Goal: Task Accomplishment & Management: Manage account settings

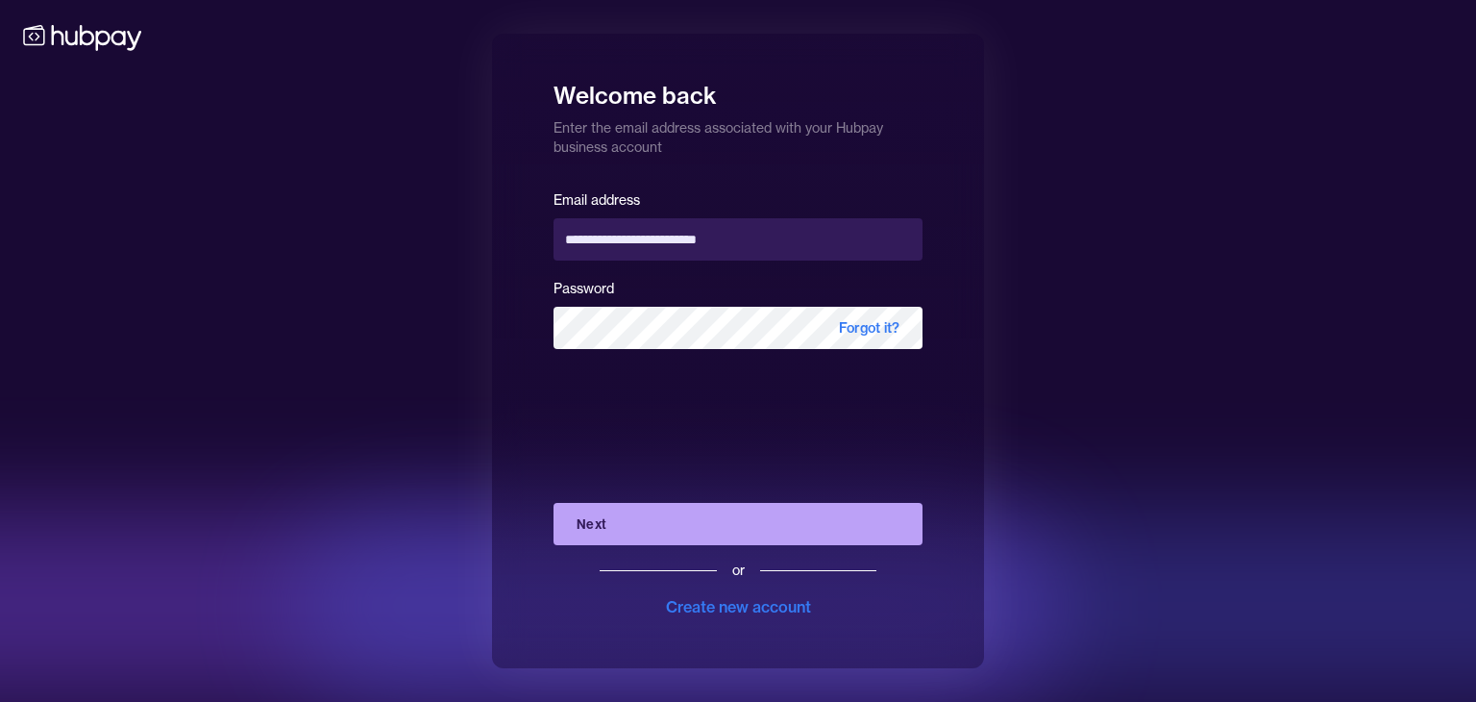
click at [670, 532] on button "Next" at bounding box center [738, 524] width 369 height 42
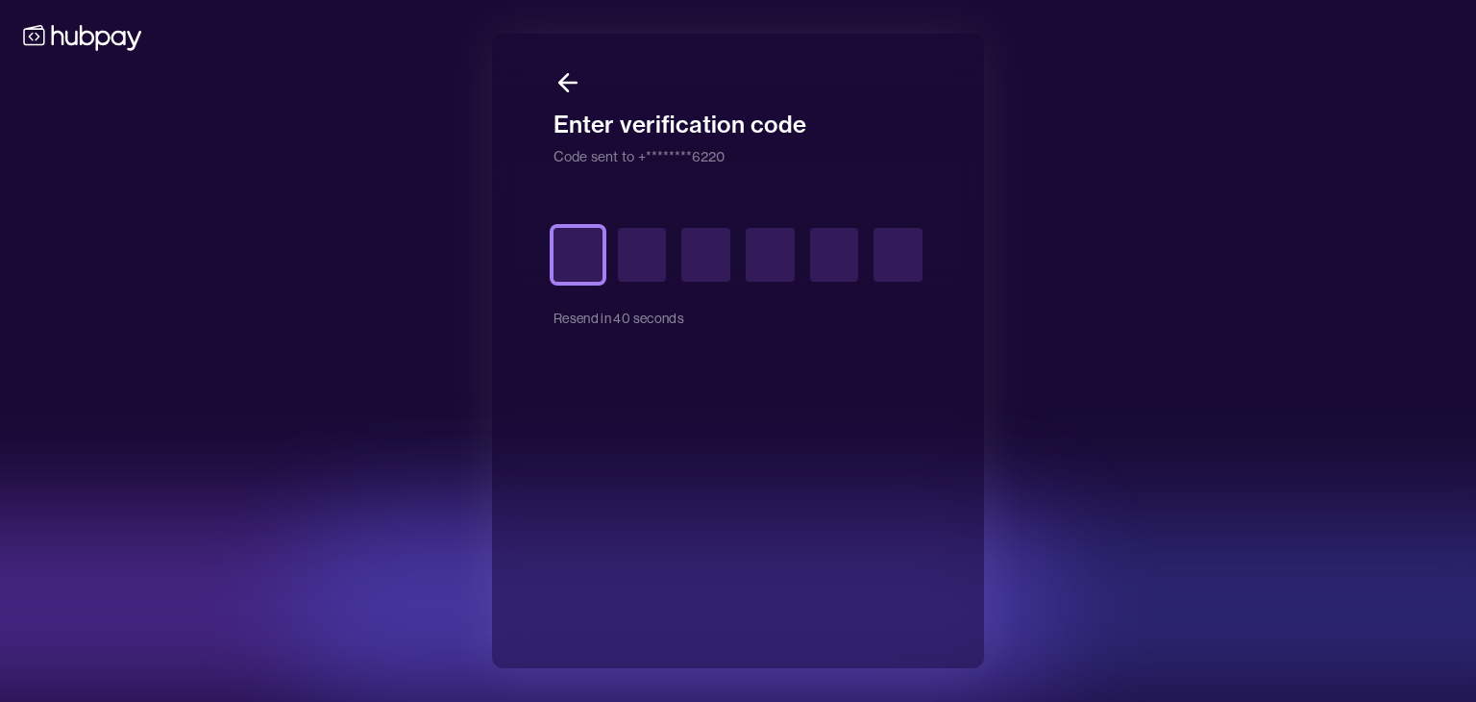
type input "*"
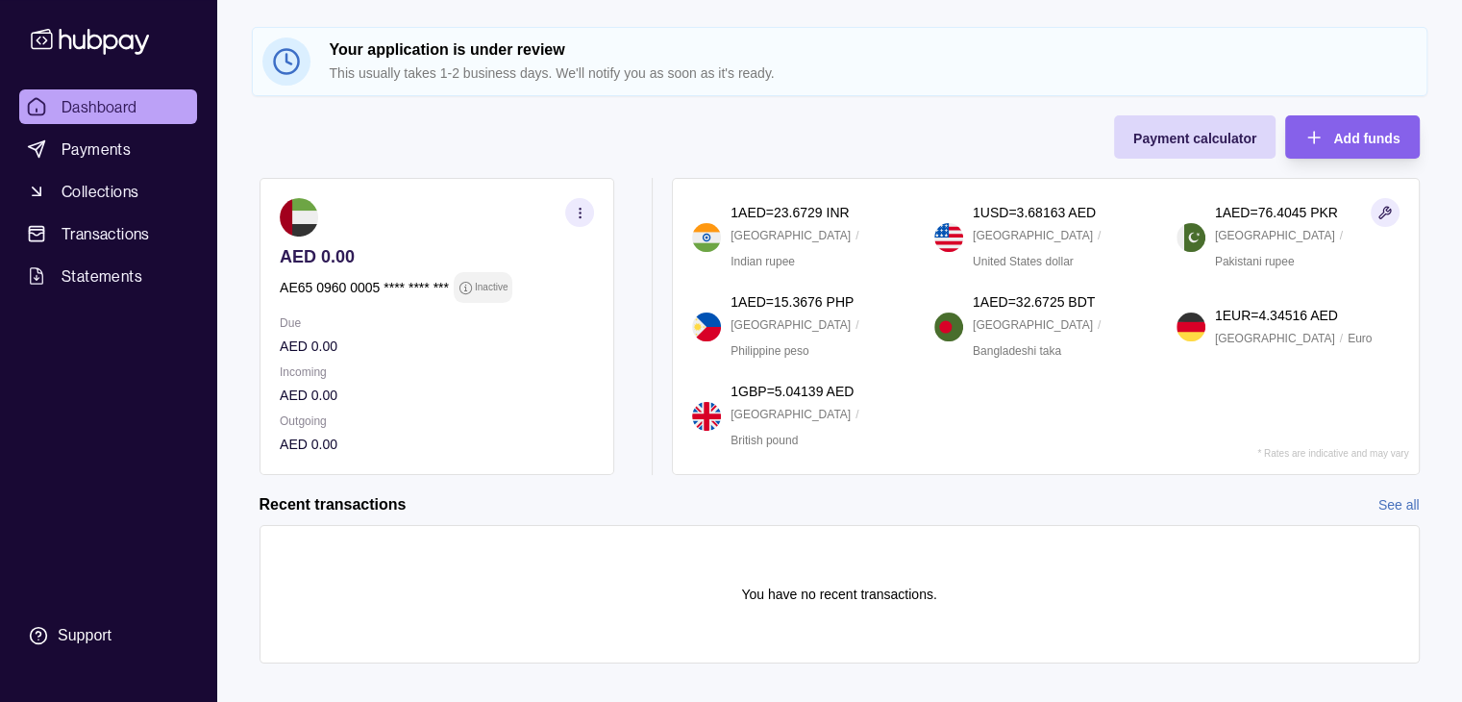
scroll to position [153, 0]
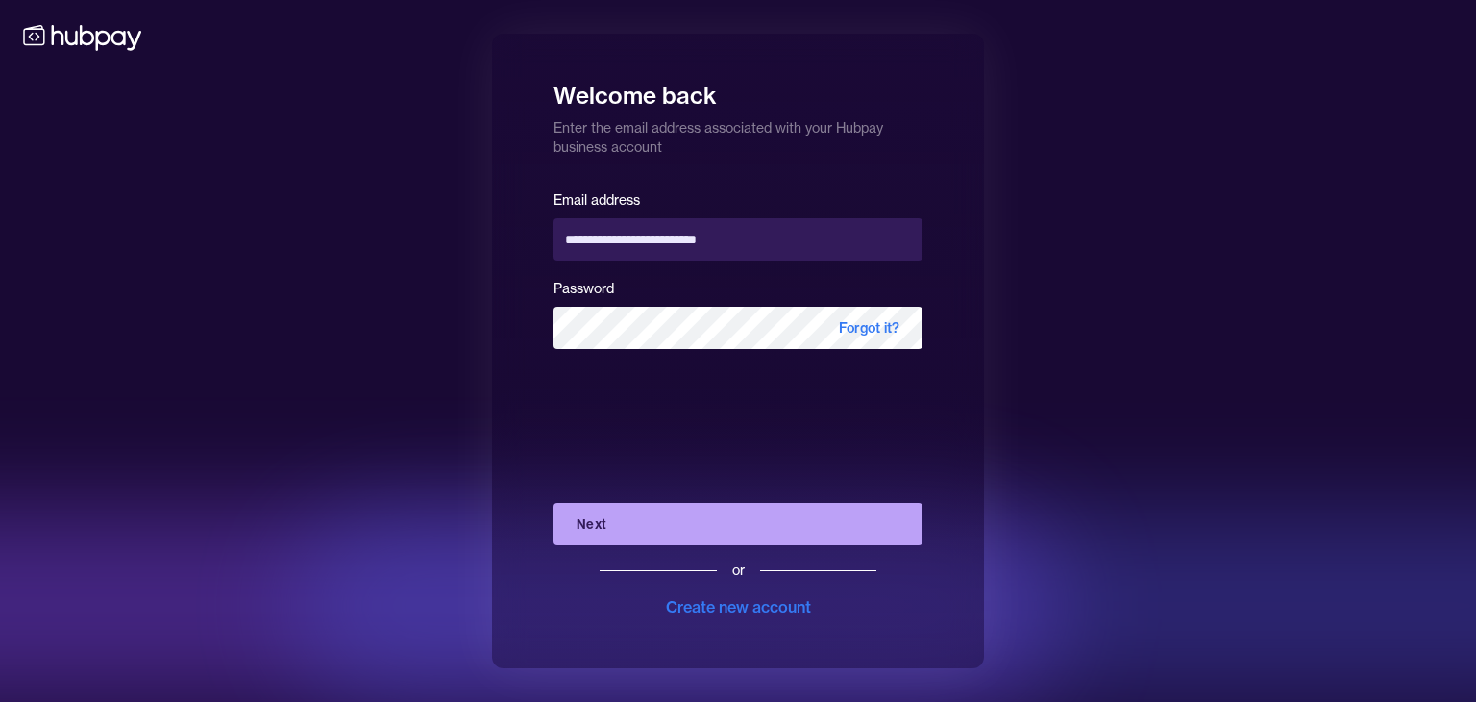
click at [666, 518] on button "Next" at bounding box center [738, 524] width 369 height 42
